Goal: Information Seeking & Learning: Compare options

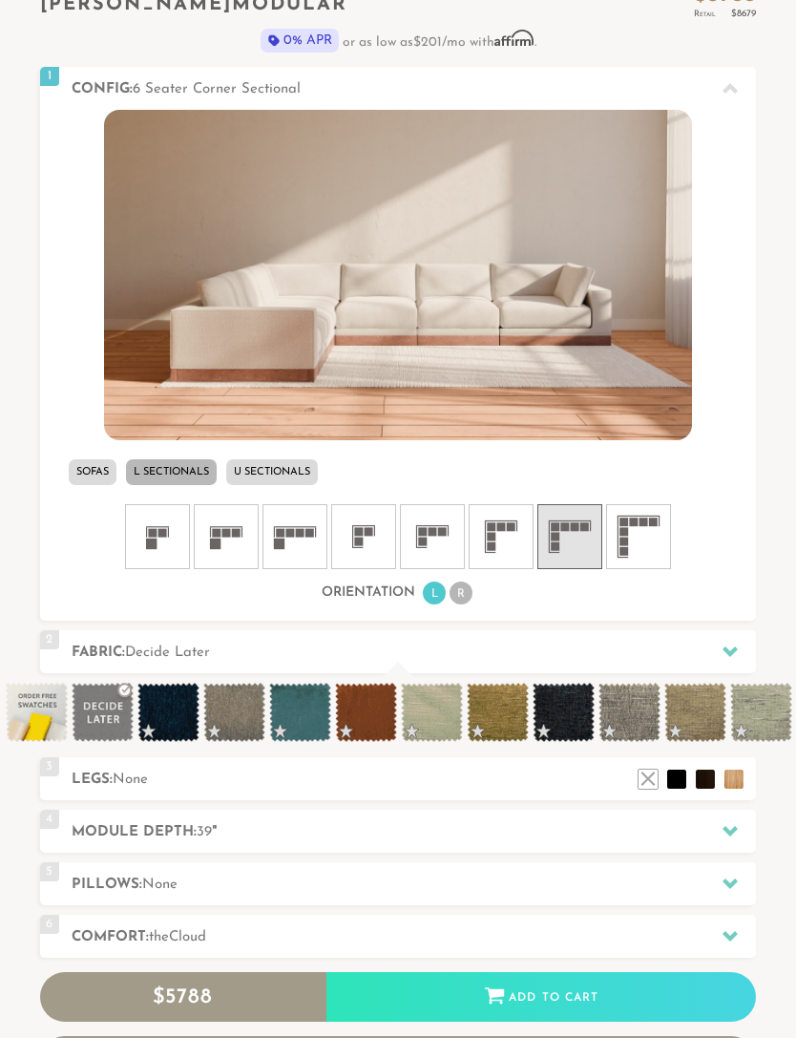
scroll to position [597, 0]
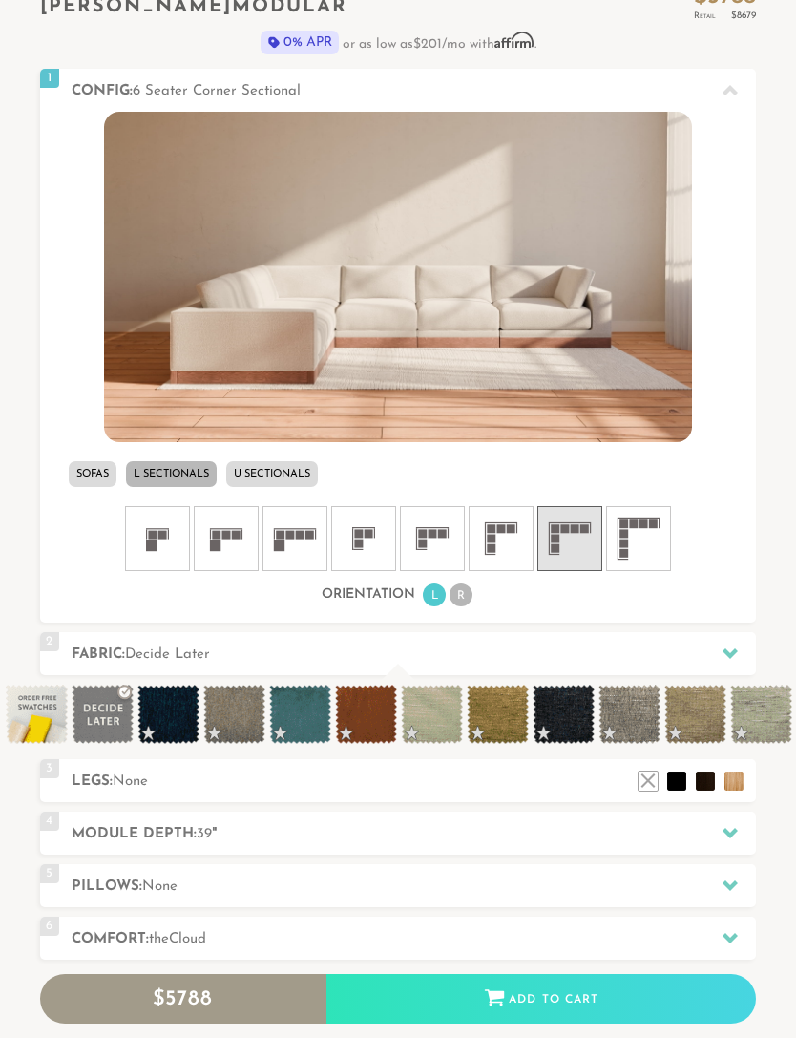
click at [507, 537] on icon at bounding box center [501, 539] width 57 height 57
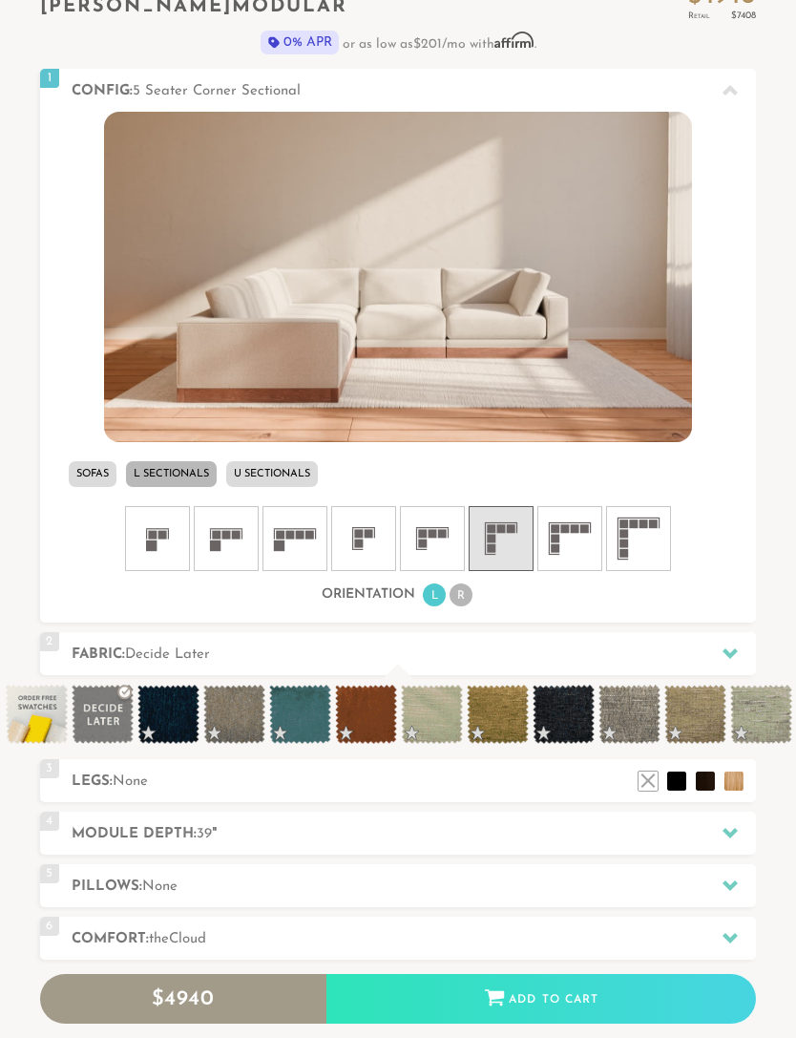
scroll to position [598, 0]
click at [433, 540] on icon at bounding box center [432, 538] width 57 height 57
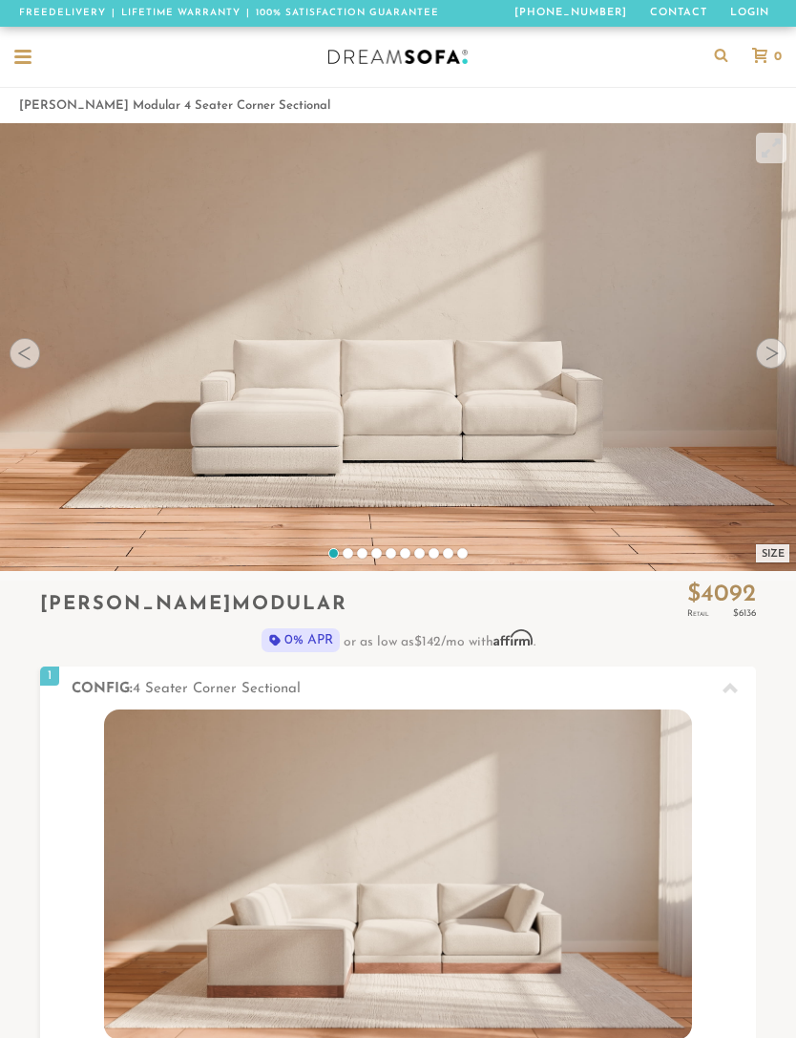
click at [760, 354] on div at bounding box center [771, 353] width 31 height 31
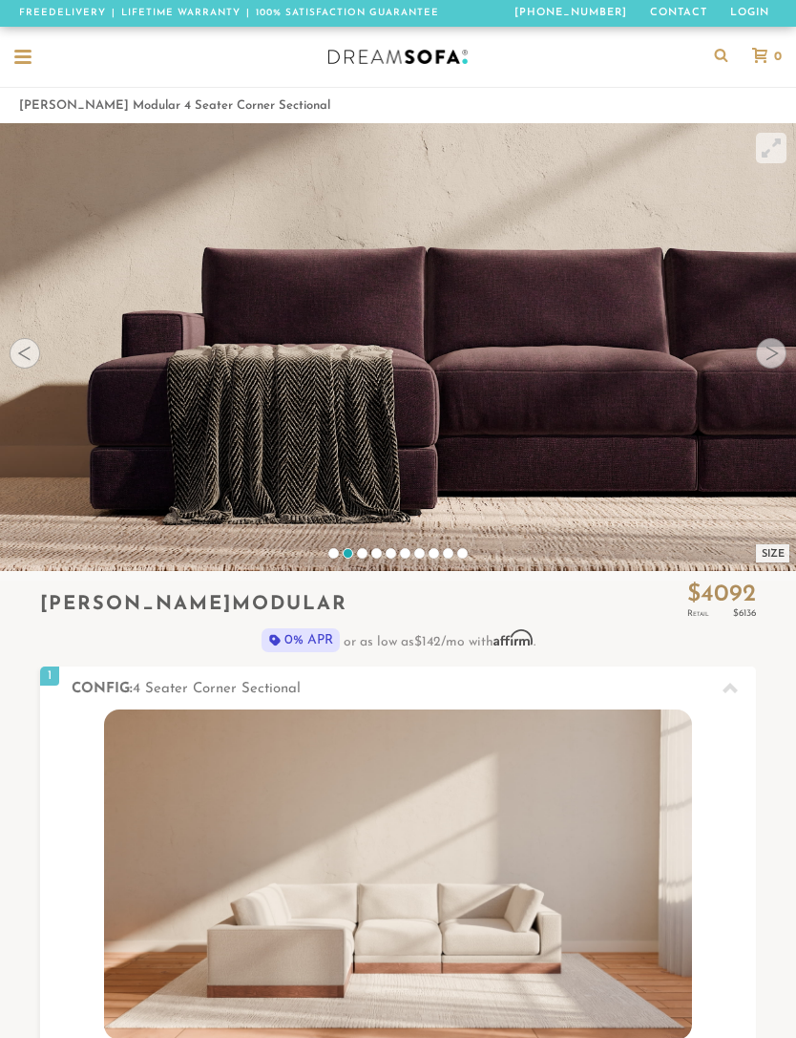
click at [764, 359] on div at bounding box center [771, 353] width 31 height 31
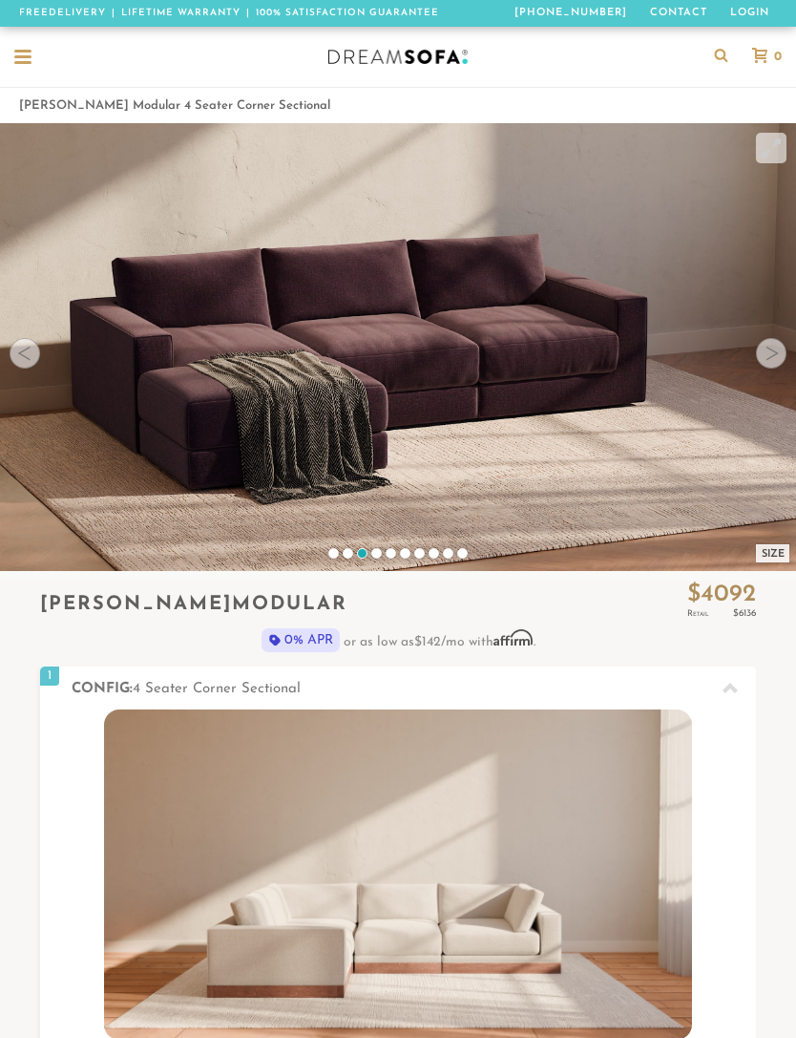
click at [769, 358] on div at bounding box center [771, 353] width 31 height 31
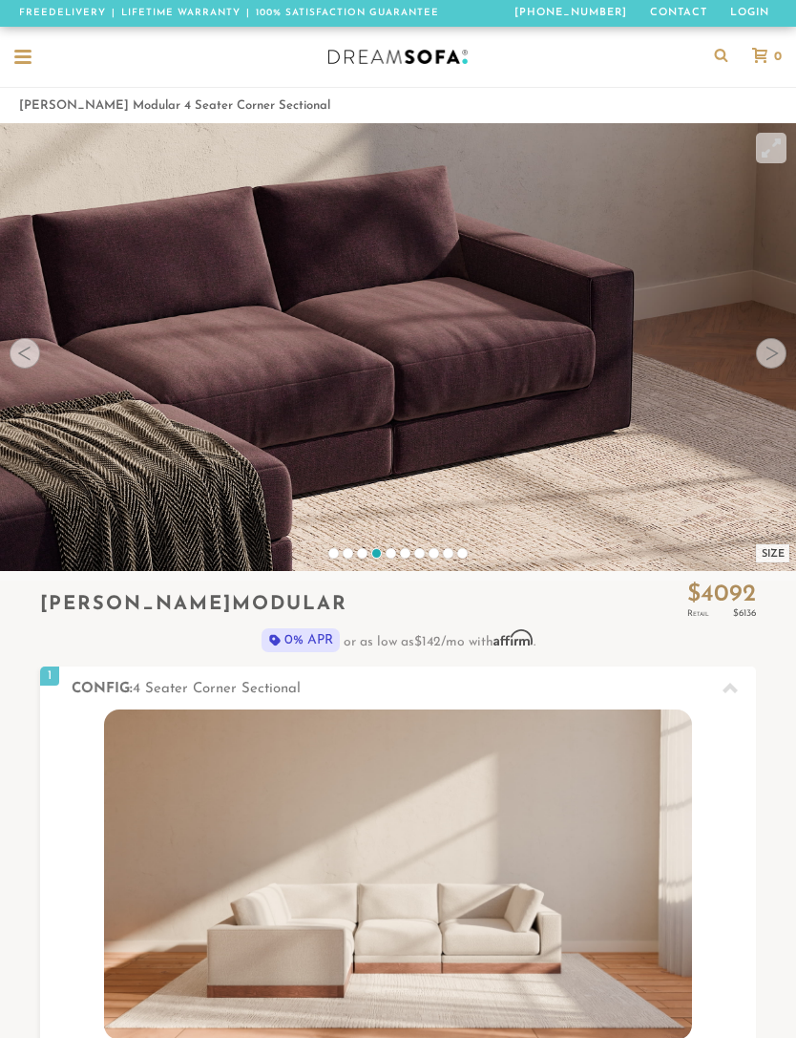
click at [773, 362] on div at bounding box center [771, 353] width 31 height 31
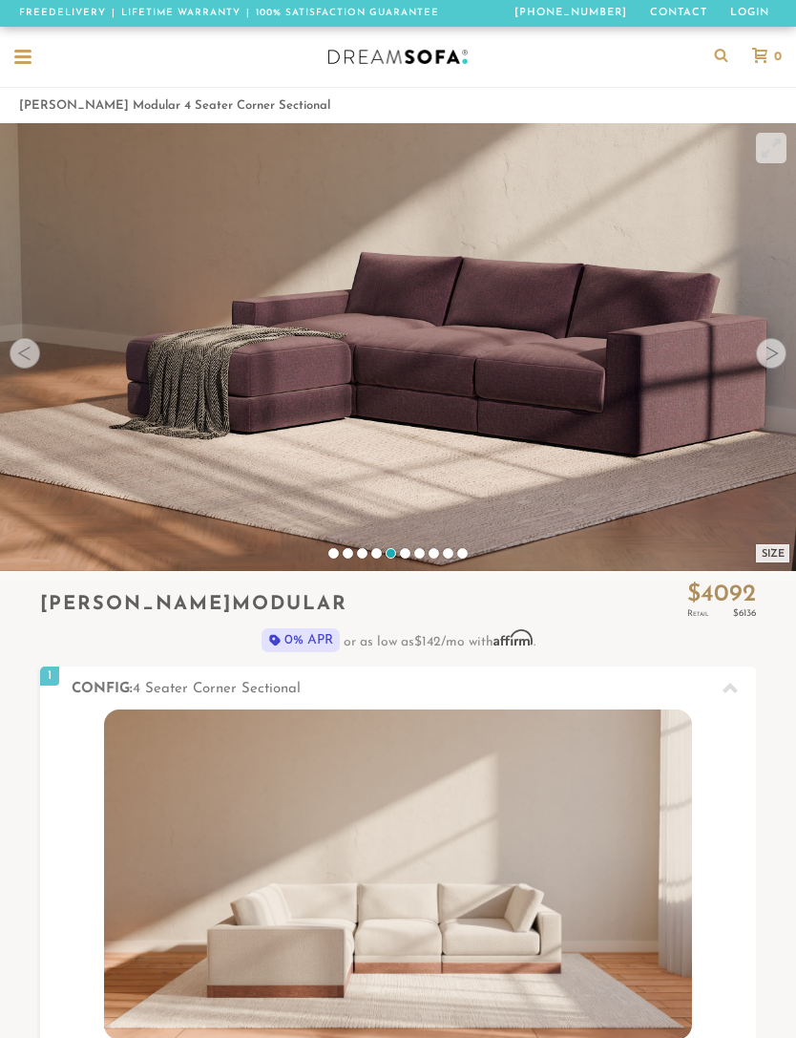
click at [776, 360] on div at bounding box center [771, 353] width 31 height 31
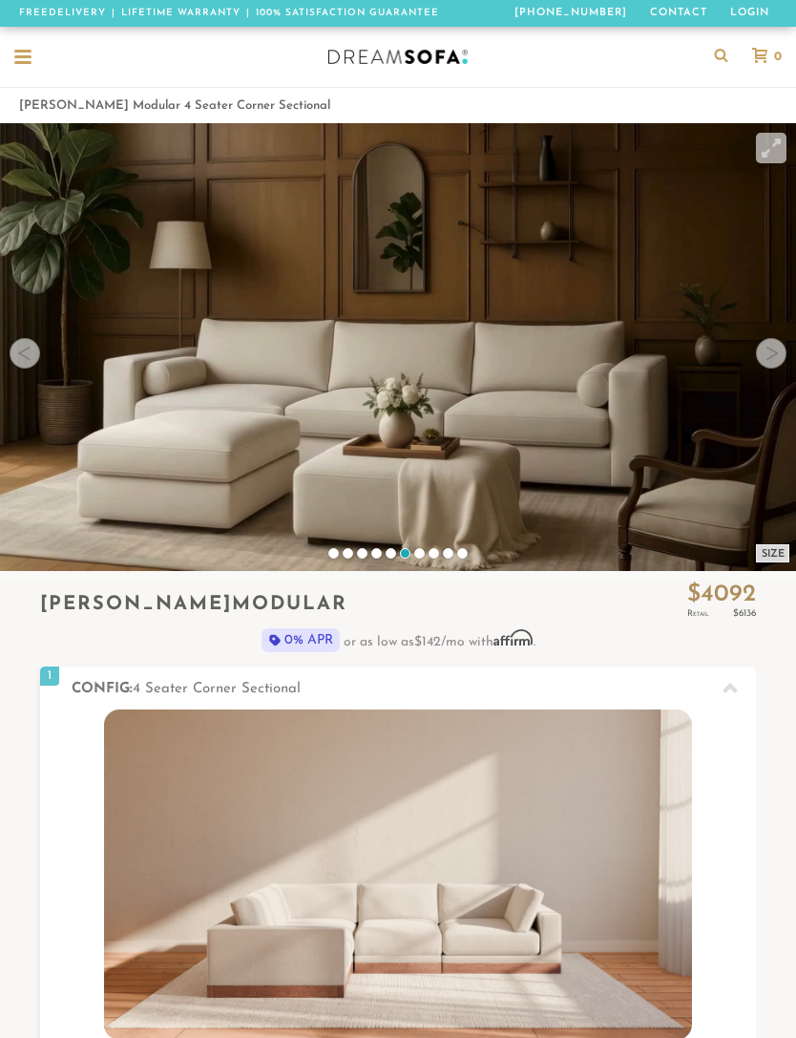
click at [771, 359] on div at bounding box center [771, 353] width 31 height 31
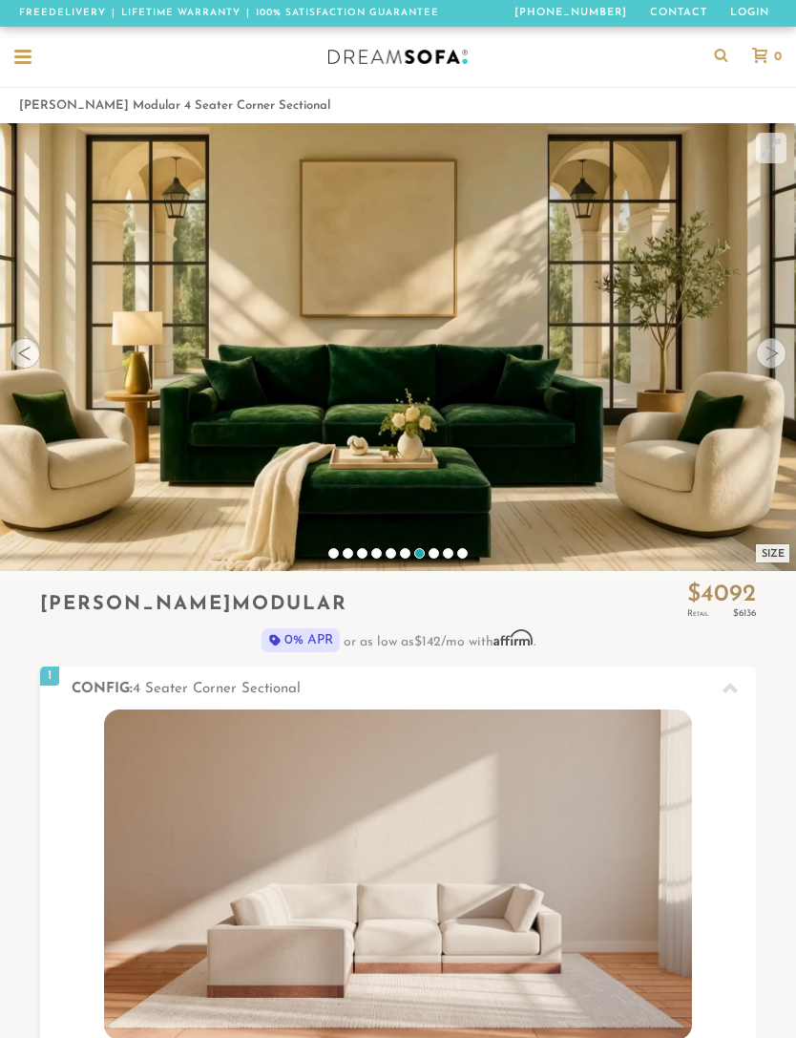
click at [771, 357] on div at bounding box center [771, 353] width 31 height 31
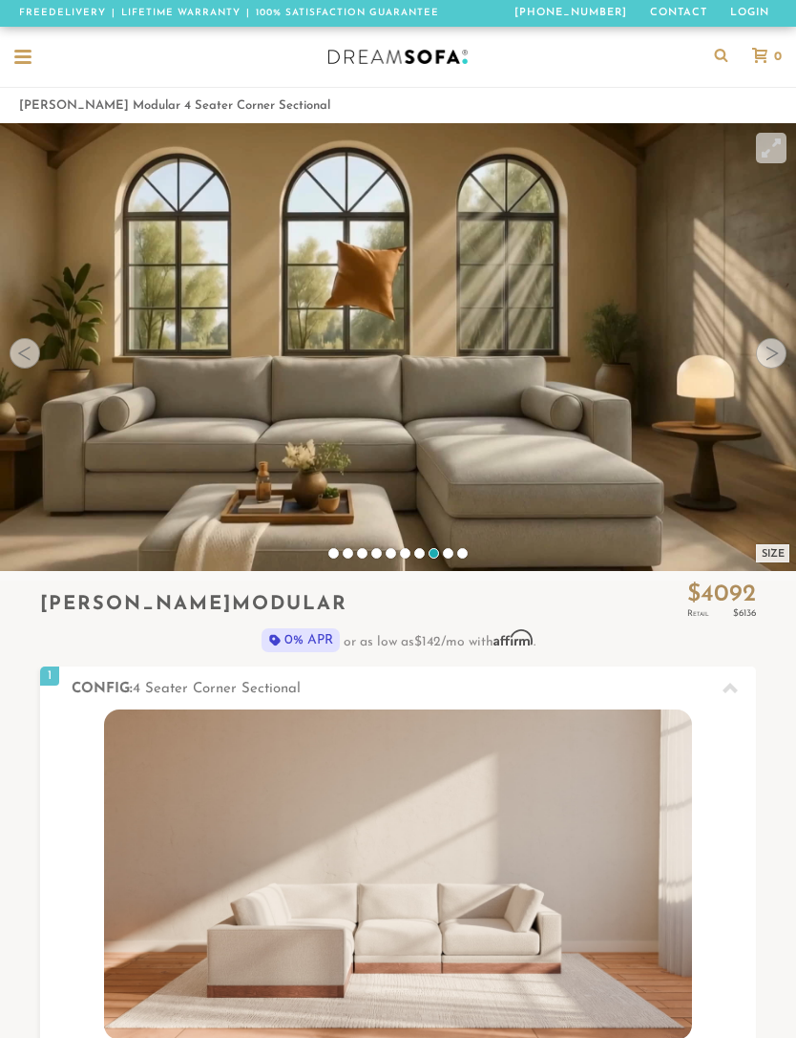
click at [774, 362] on div at bounding box center [771, 353] width 31 height 31
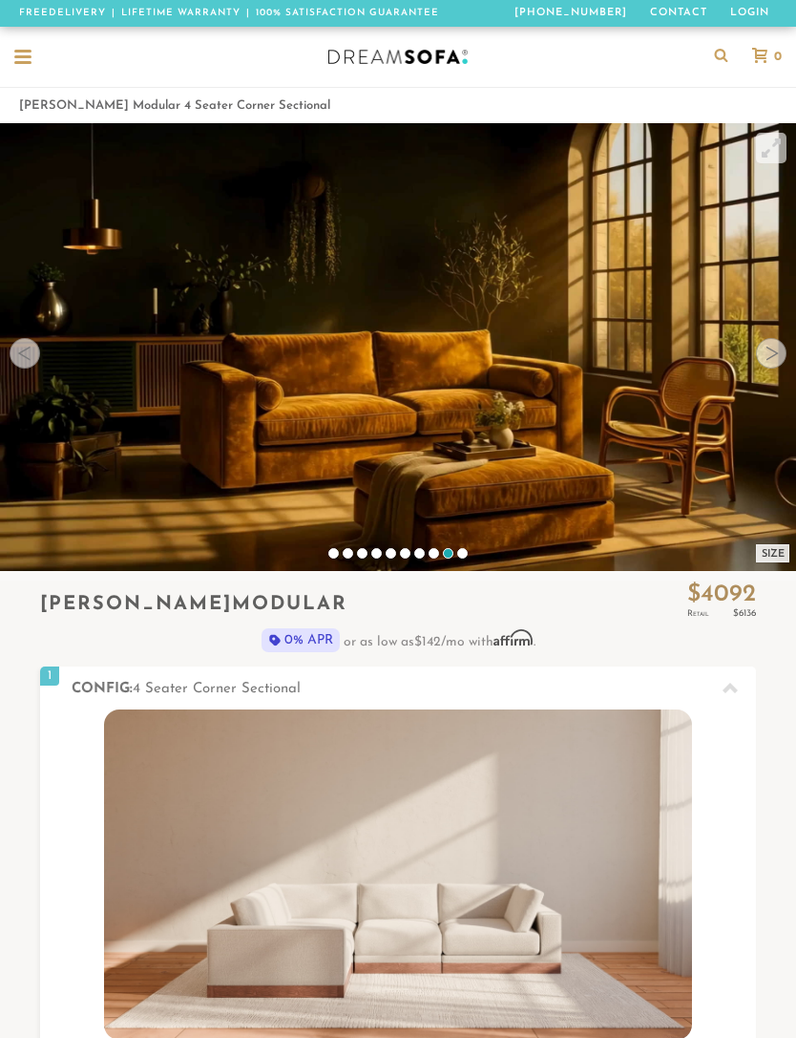
click at [767, 360] on div at bounding box center [771, 353] width 31 height 31
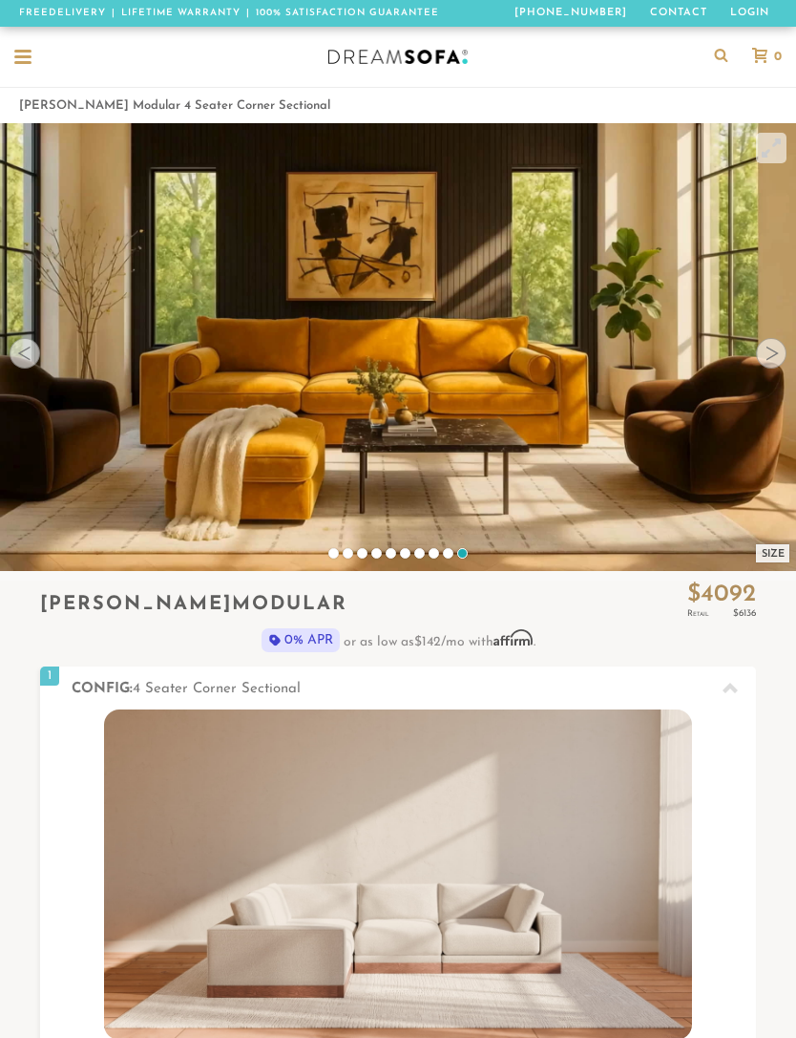
click at [764, 353] on div at bounding box center [771, 353] width 31 height 31
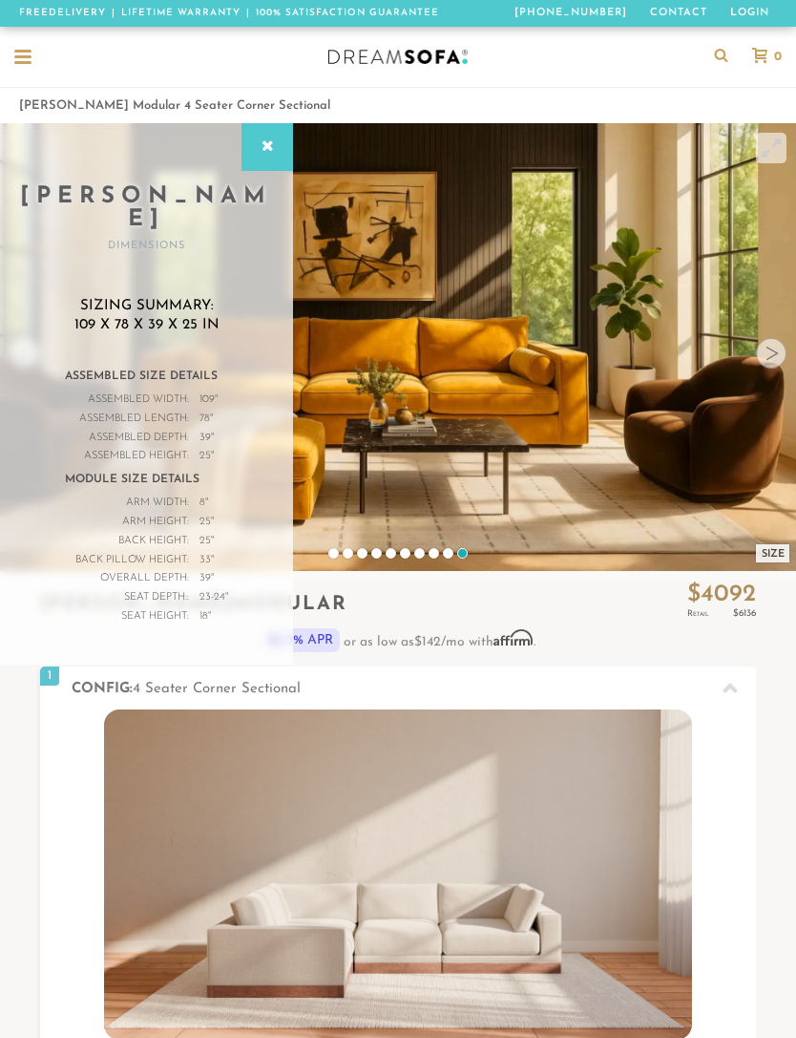
click at [276, 154] on icon at bounding box center [267, 146] width 21 height 15
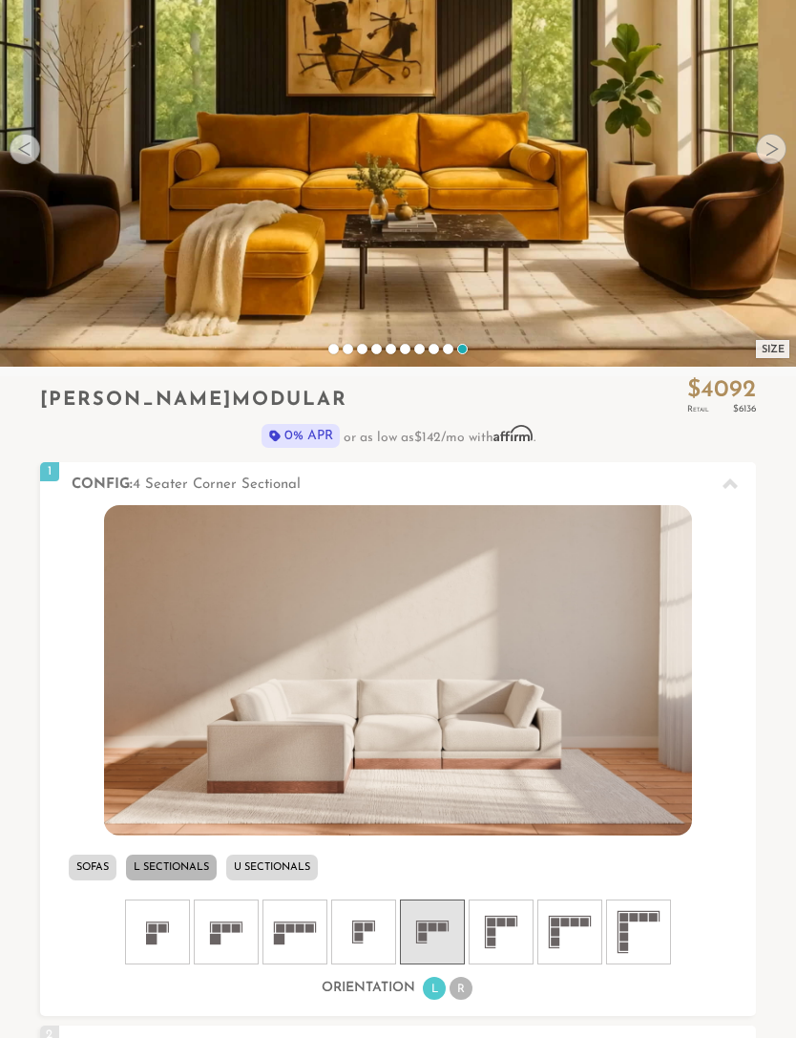
scroll to position [210, 0]
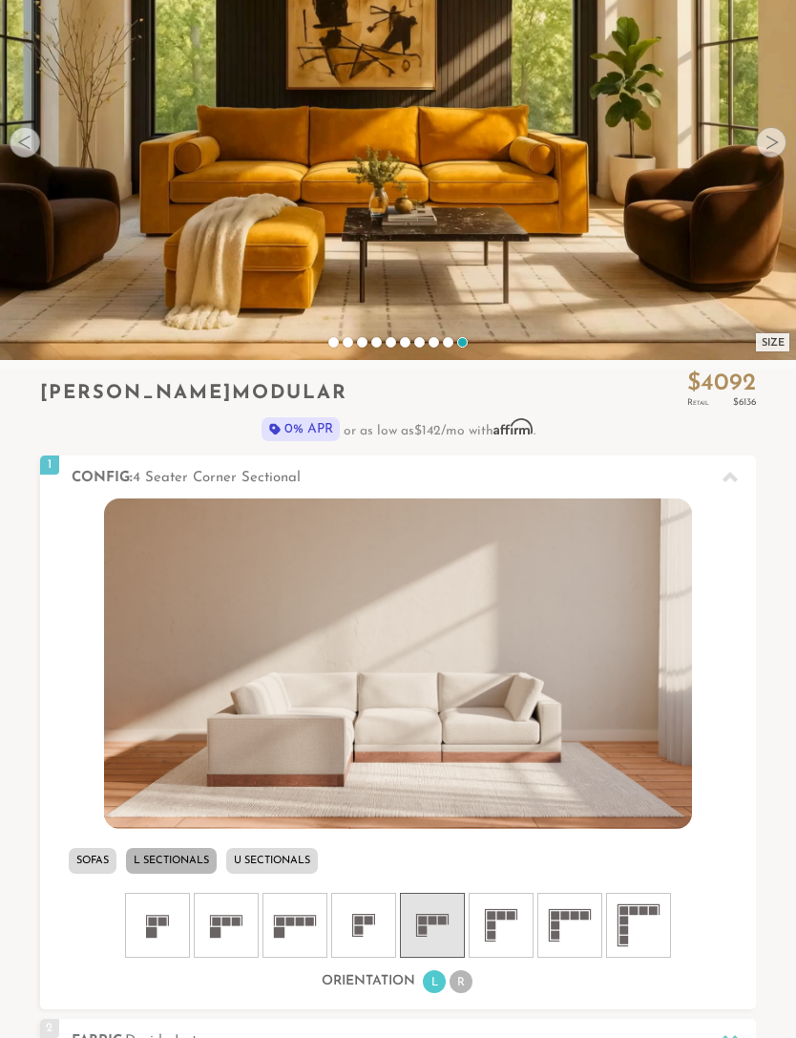
click at [643, 682] on img at bounding box center [397, 664] width 587 height 330
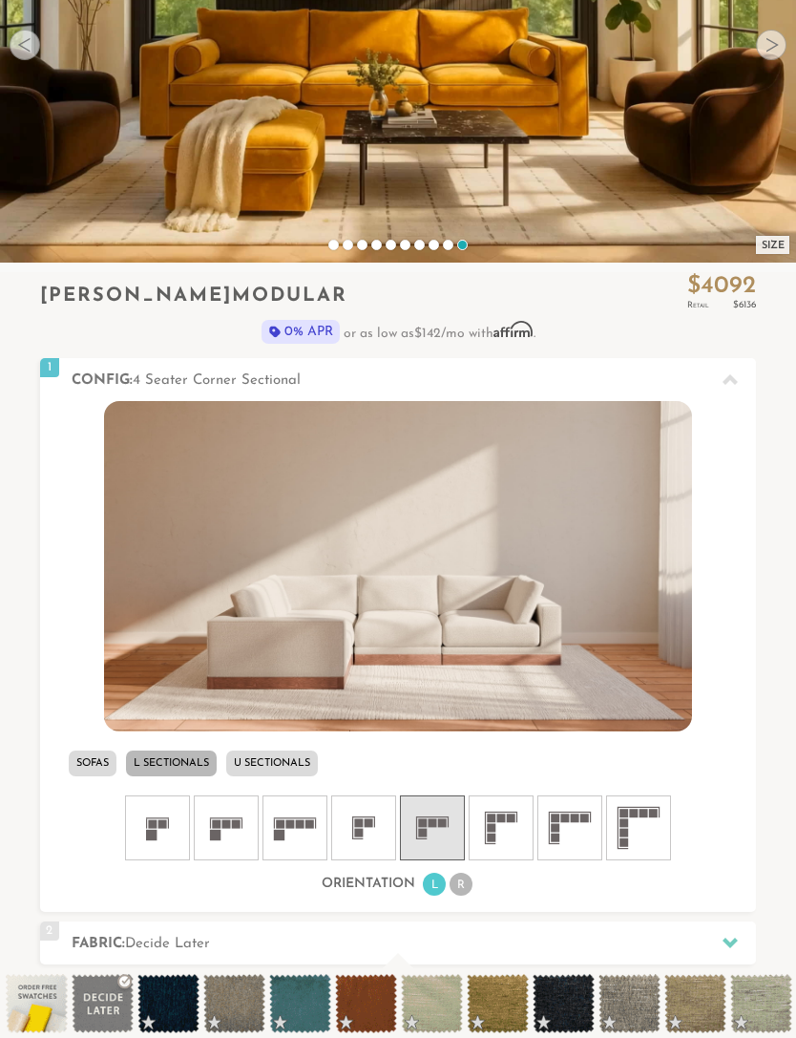
scroll to position [308, 0]
click at [562, 826] on icon at bounding box center [569, 827] width 57 height 57
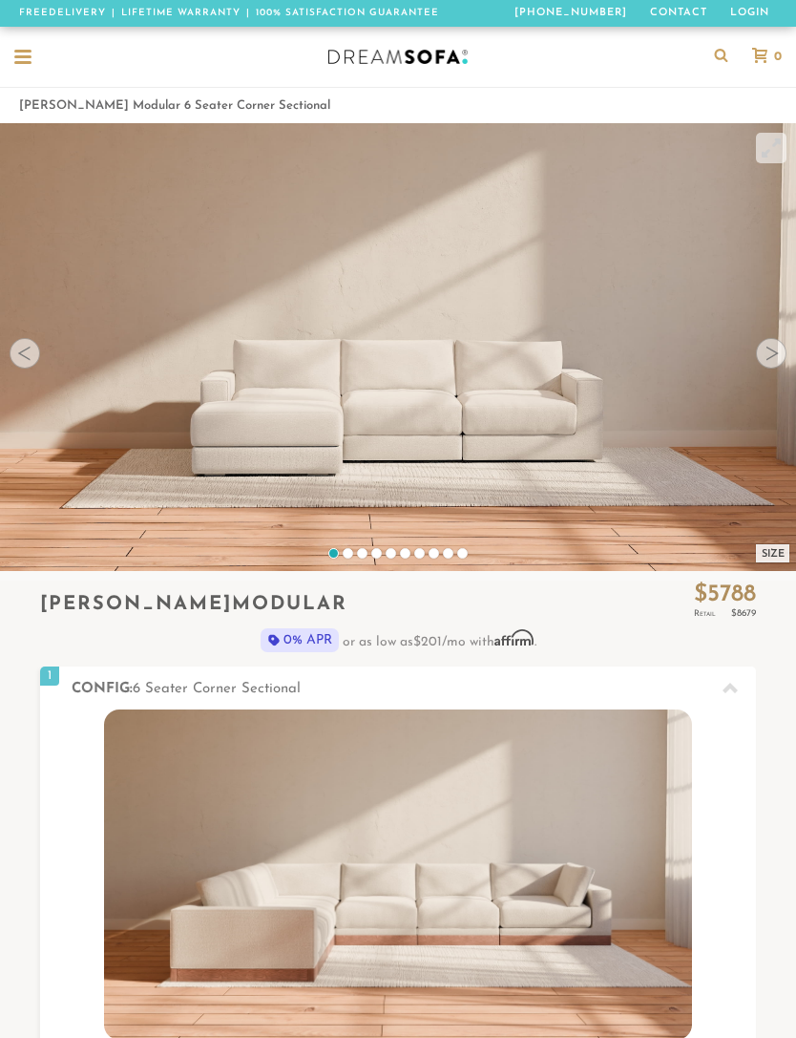
click at [158, 305] on video at bounding box center [398, 322] width 796 height 398
click at [51, 386] on video at bounding box center [398, 322] width 796 height 398
click at [775, 358] on div at bounding box center [771, 353] width 31 height 31
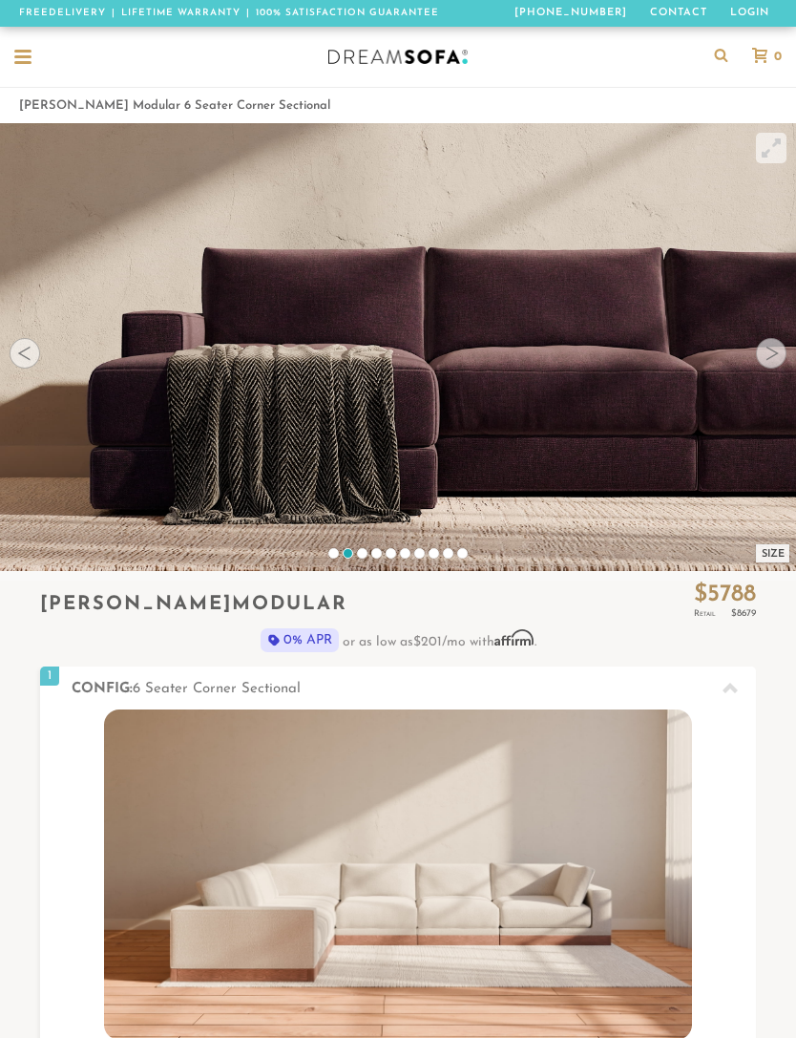
click at [210, 112] on li "[PERSON_NAME] Modular 6 Seater Corner Sectional" at bounding box center [174, 106] width 311 height 26
click at [763, 148] on div at bounding box center [771, 148] width 29 height 29
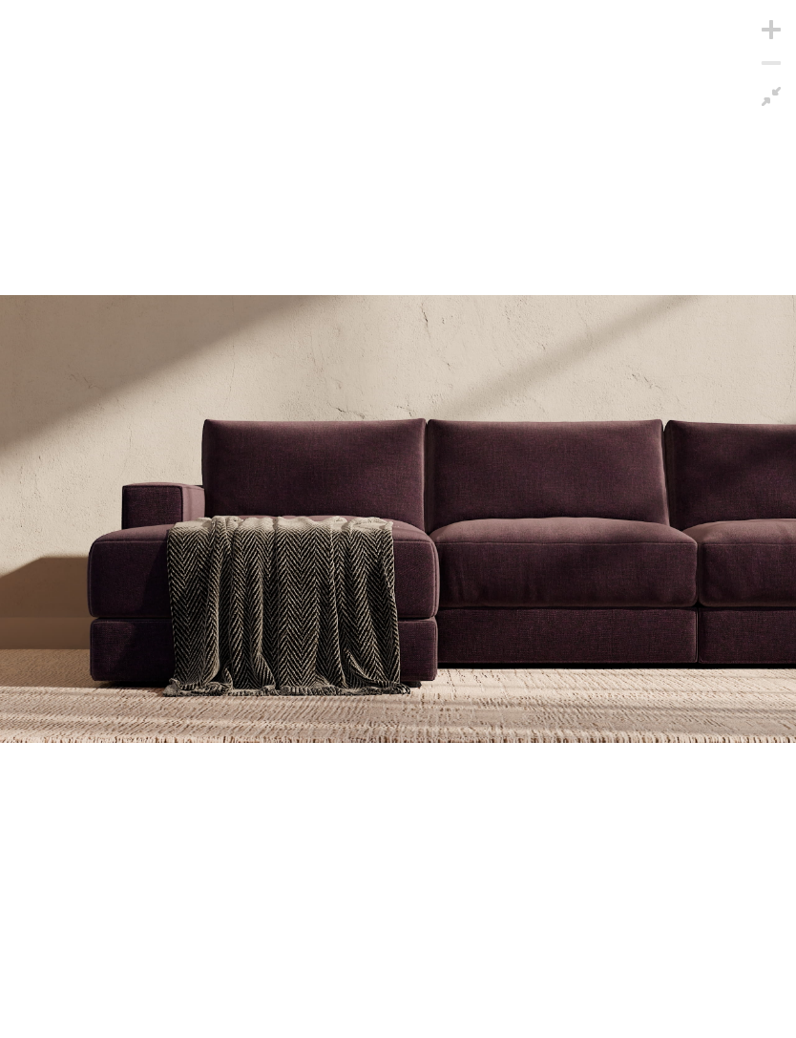
click at [781, 97] on div at bounding box center [771, 96] width 29 height 29
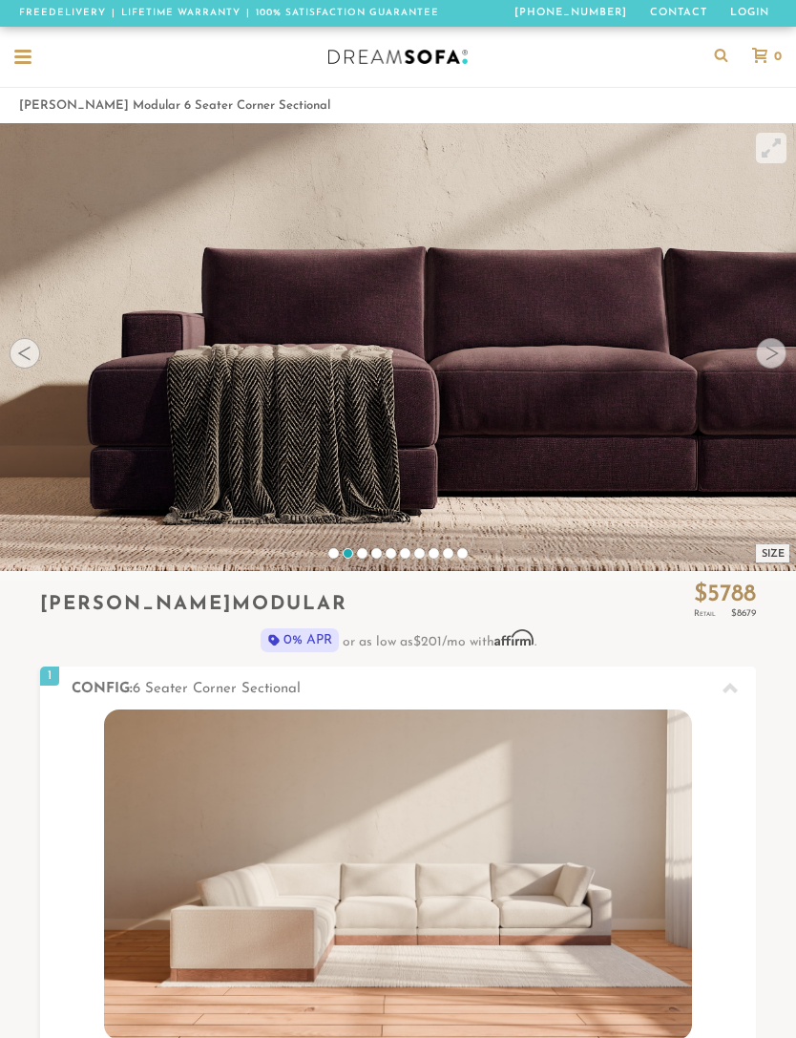
scroll to position [18620, 796]
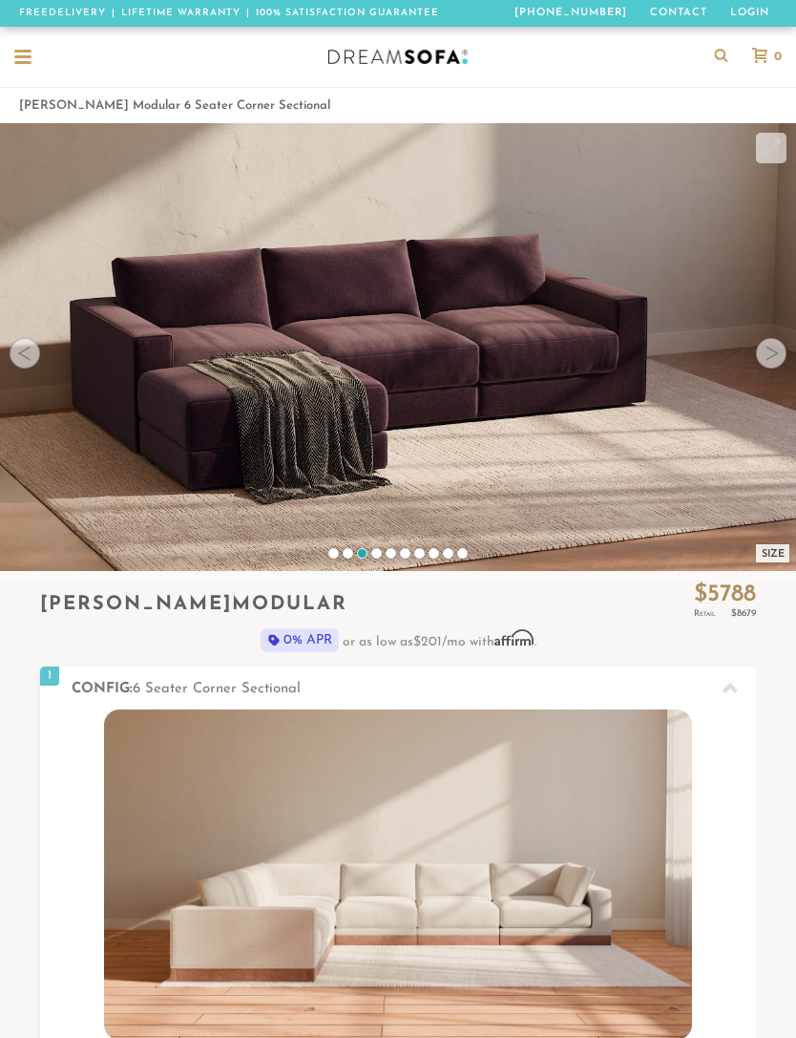
click at [29, 351] on div at bounding box center [25, 353] width 31 height 31
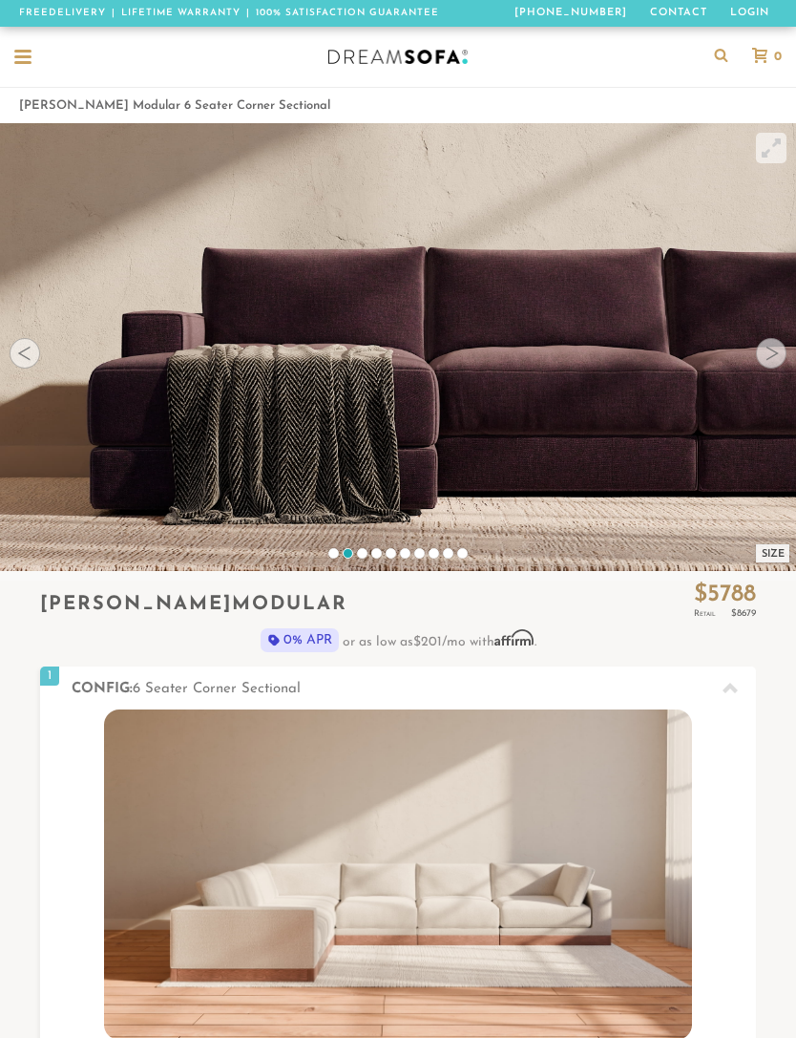
click at [32, 348] on div at bounding box center [25, 353] width 31 height 31
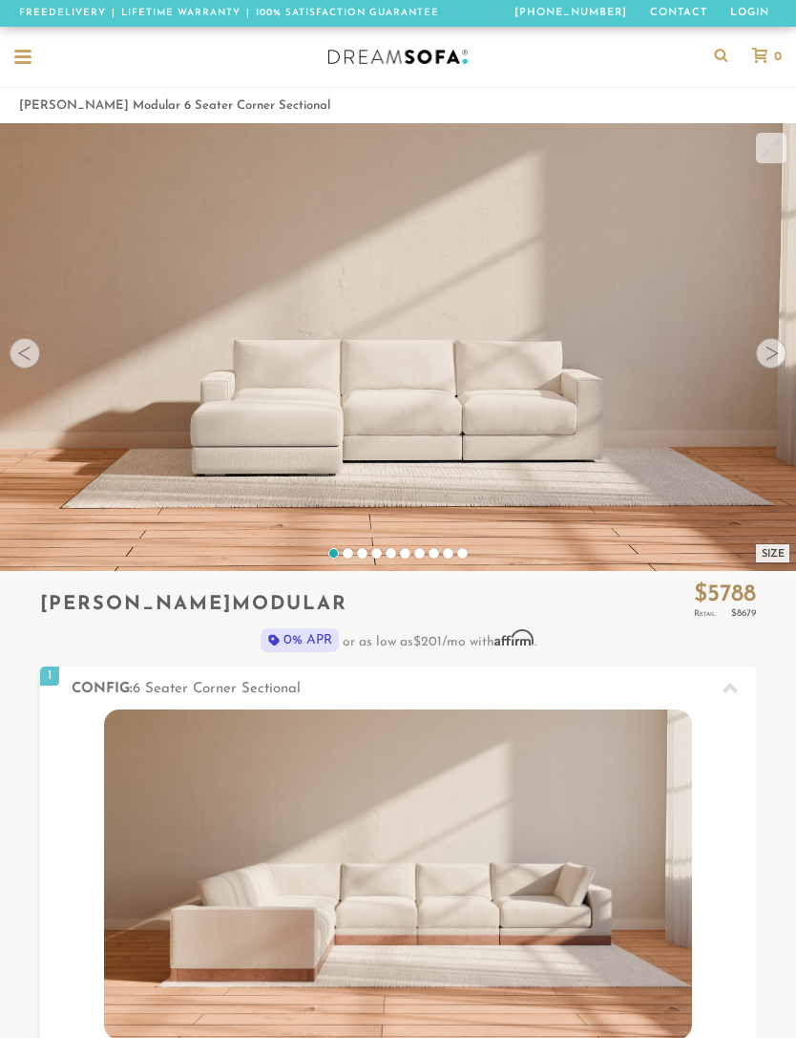
click at [32, 355] on div at bounding box center [25, 353] width 31 height 31
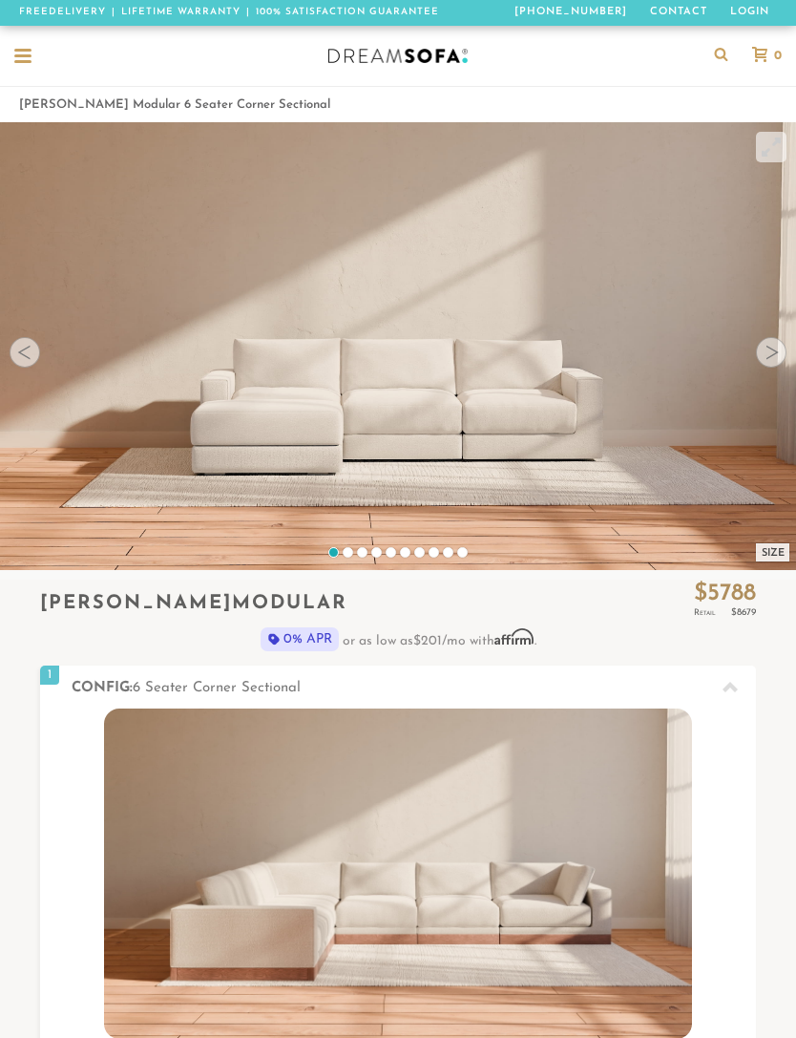
scroll to position [0, 0]
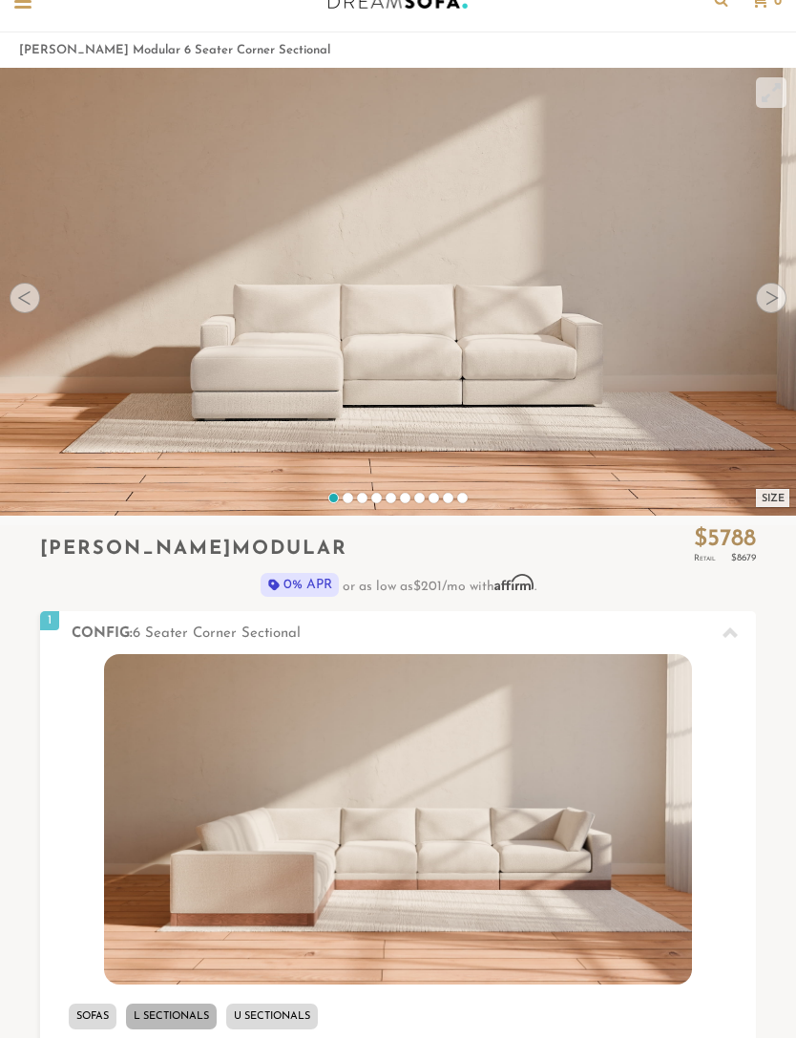
click at [729, 631] on icon at bounding box center [730, 633] width 15 height 11
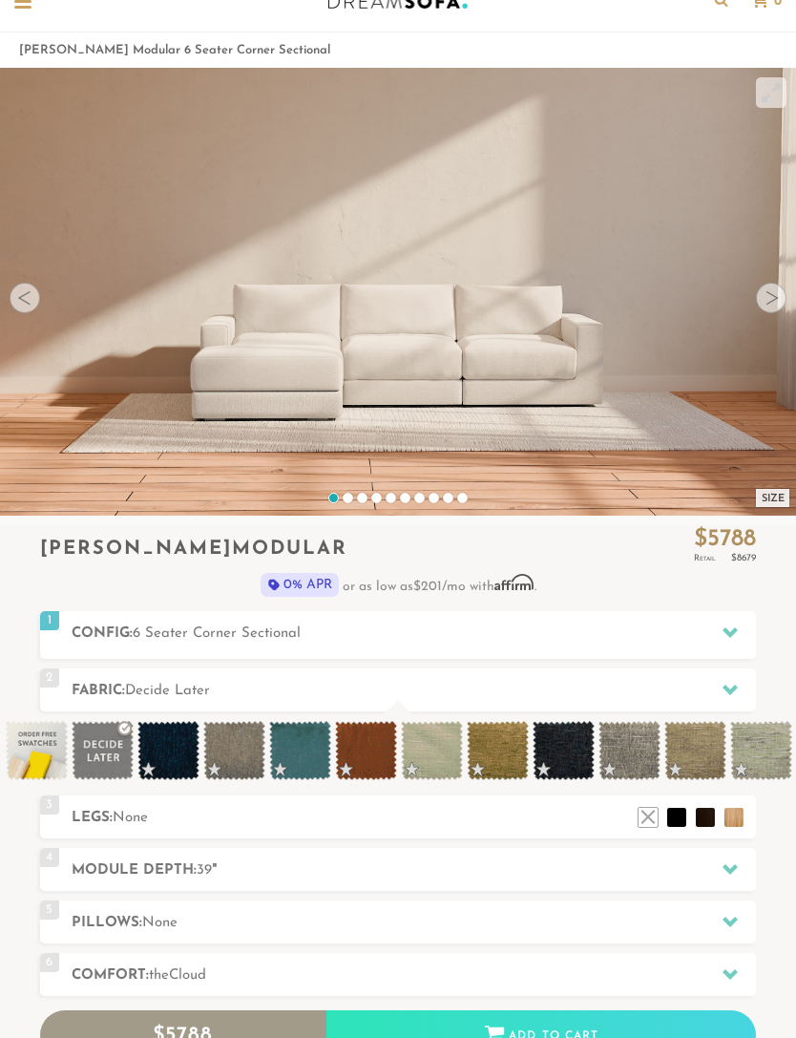
scroll to position [18113, 796]
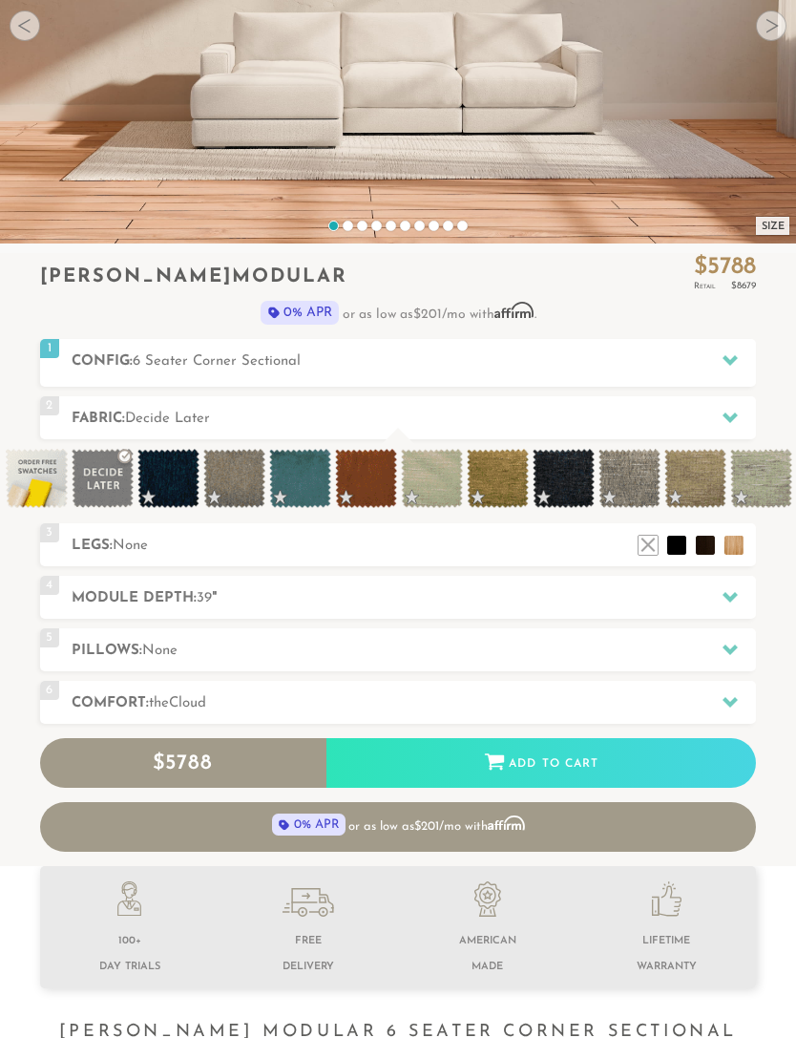
click at [580, 606] on h2 "Module Depth: 39 "" at bounding box center [415, 599] width 686 height 22
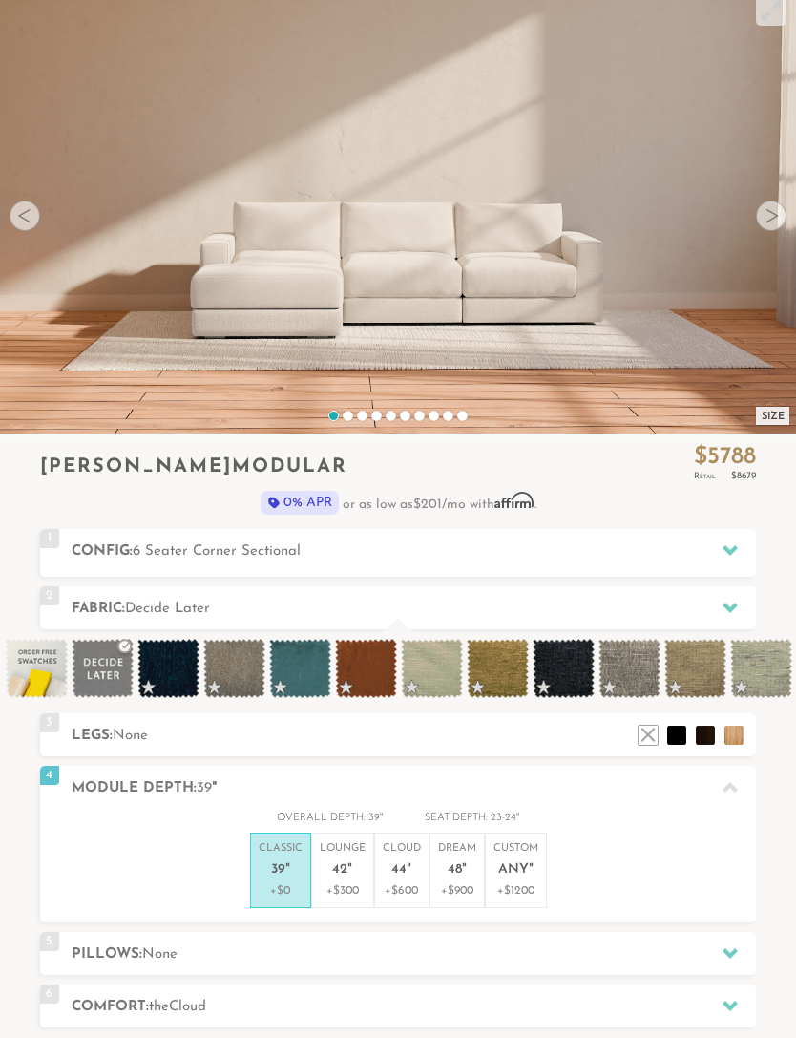
scroll to position [137, 0]
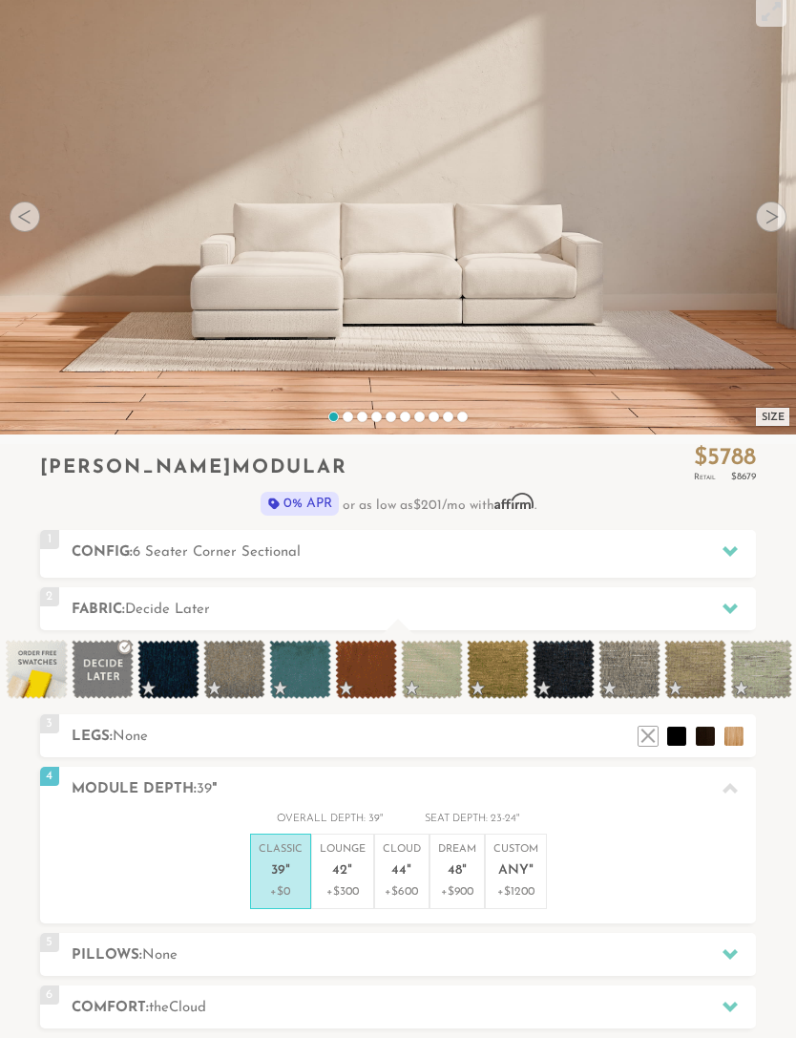
click at [491, 559] on h2 "Config: 6 Seater Corner Sectional" at bounding box center [415, 552] width 686 height 22
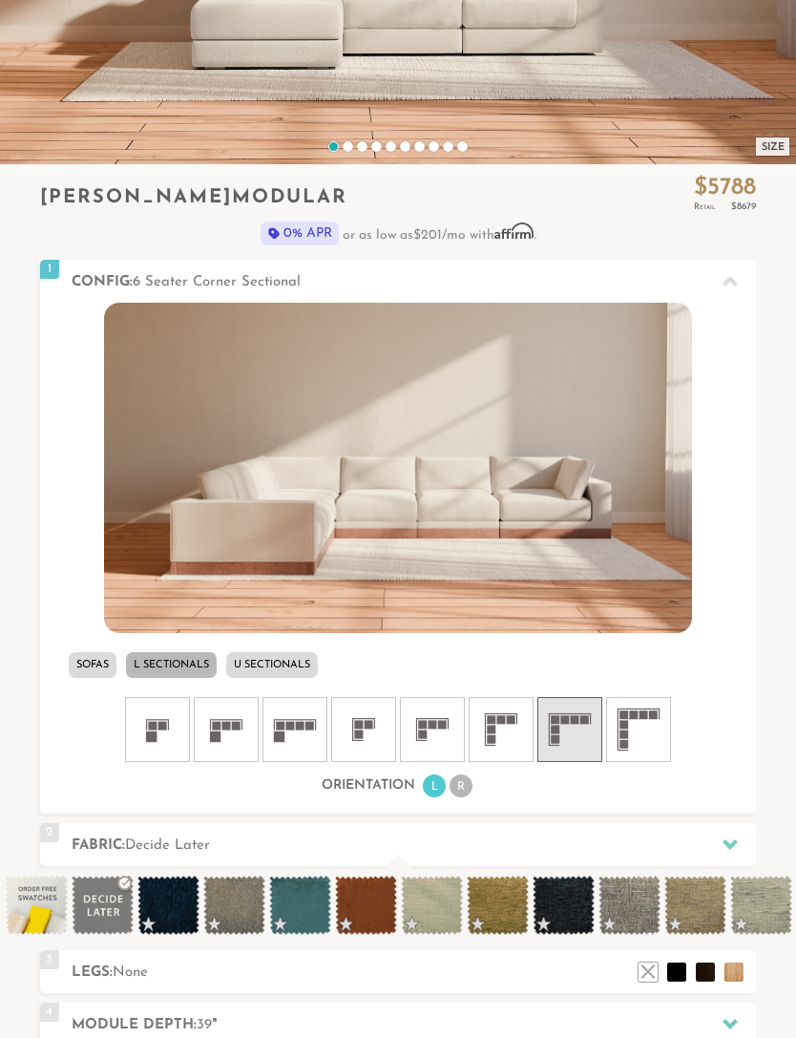
scroll to position [0, 0]
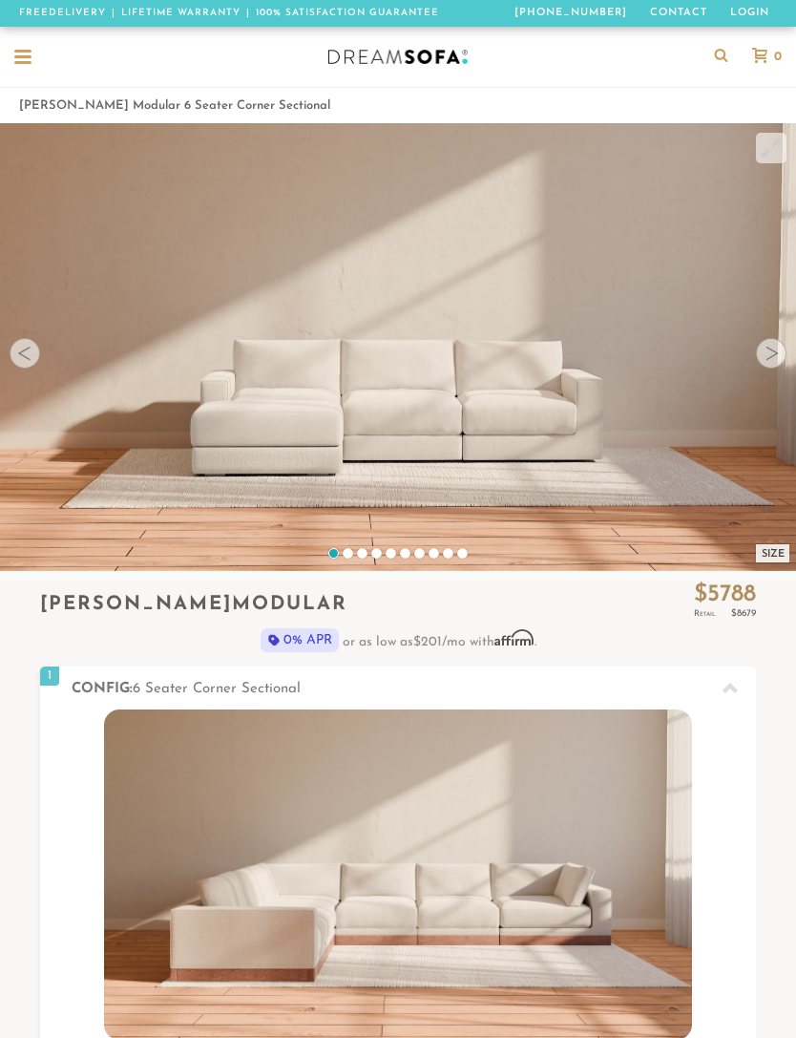
click at [37, 63] on div at bounding box center [23, 58] width 36 height 36
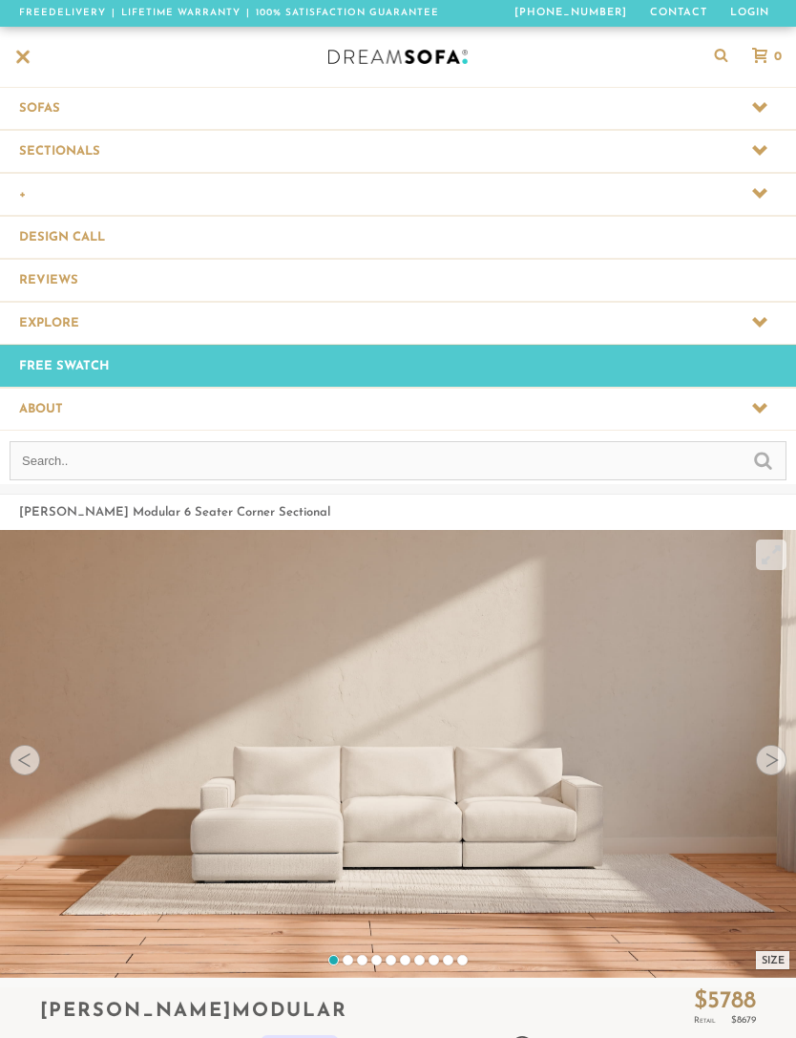
scroll to position [19029, 796]
click at [54, 146] on span at bounding box center [398, 151] width 796 height 42
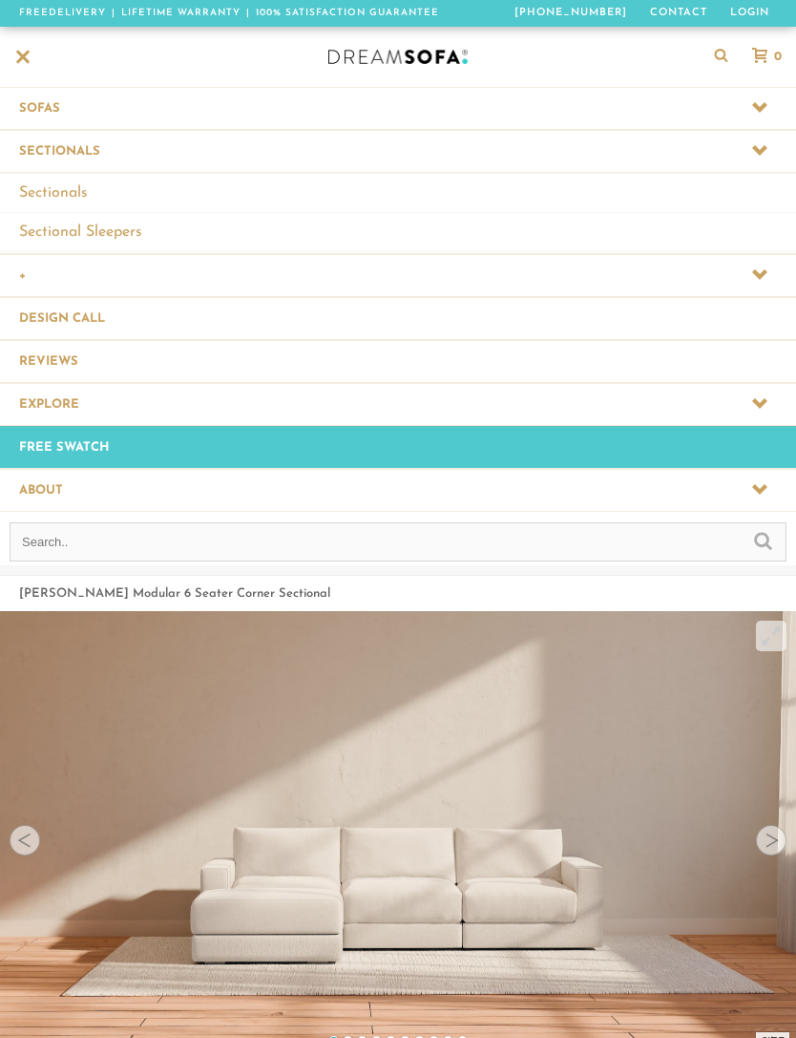
scroll to position [1, 1]
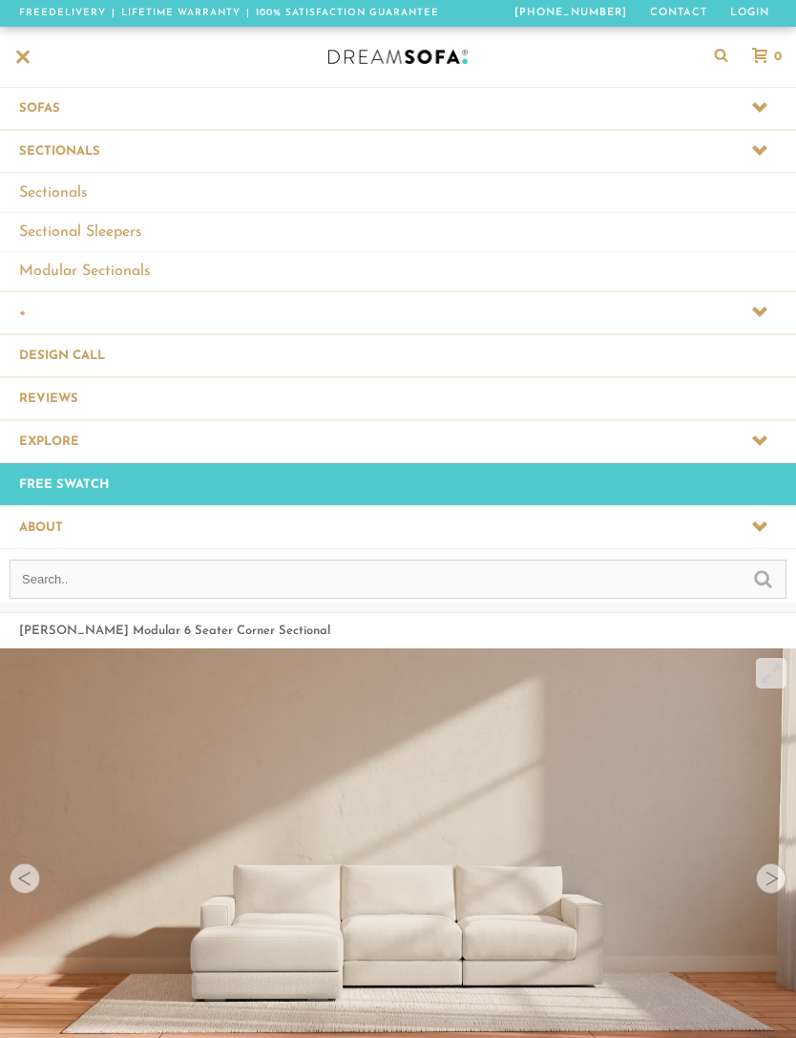
click at [45, 187] on link "Sectionals" at bounding box center [398, 192] width 796 height 39
